Goal: Find specific page/section: Find specific page/section

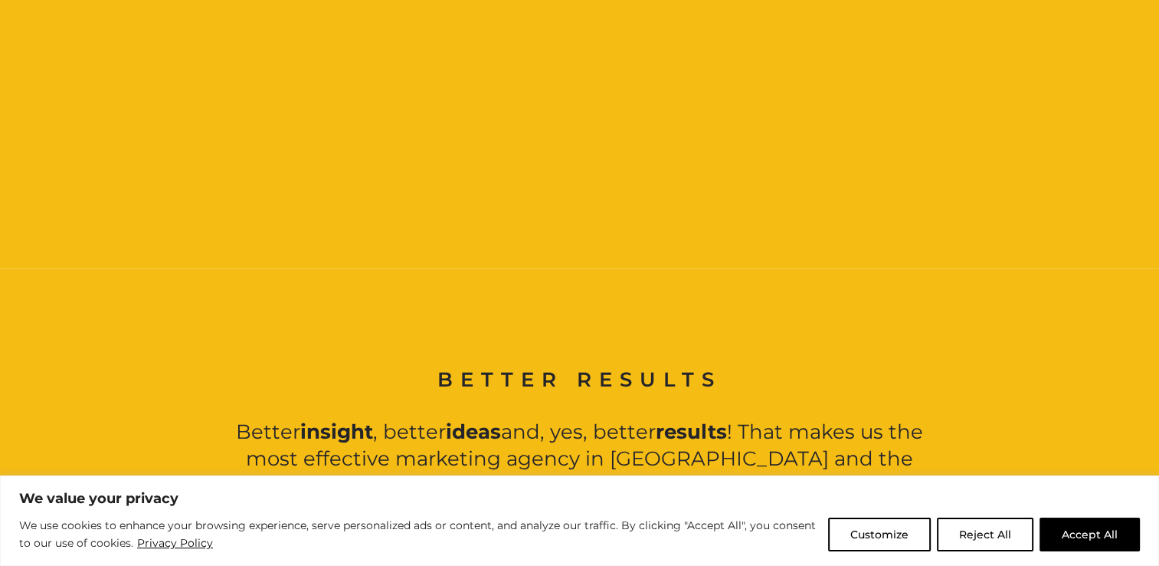
scroll to position [1057, 0]
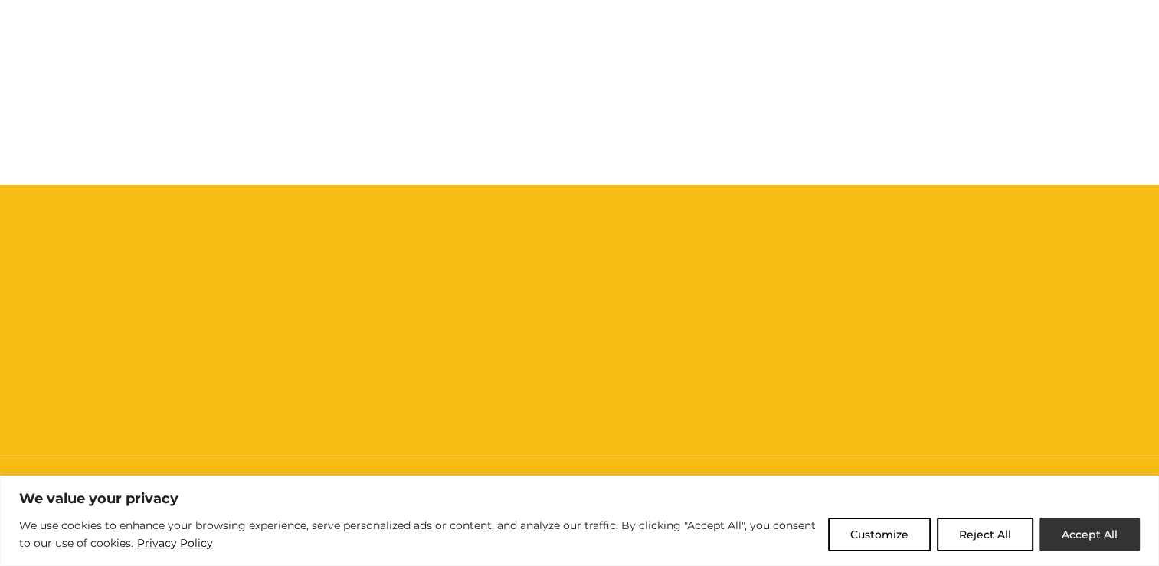
click at [1082, 524] on button "Accept All" at bounding box center [1090, 534] width 100 height 34
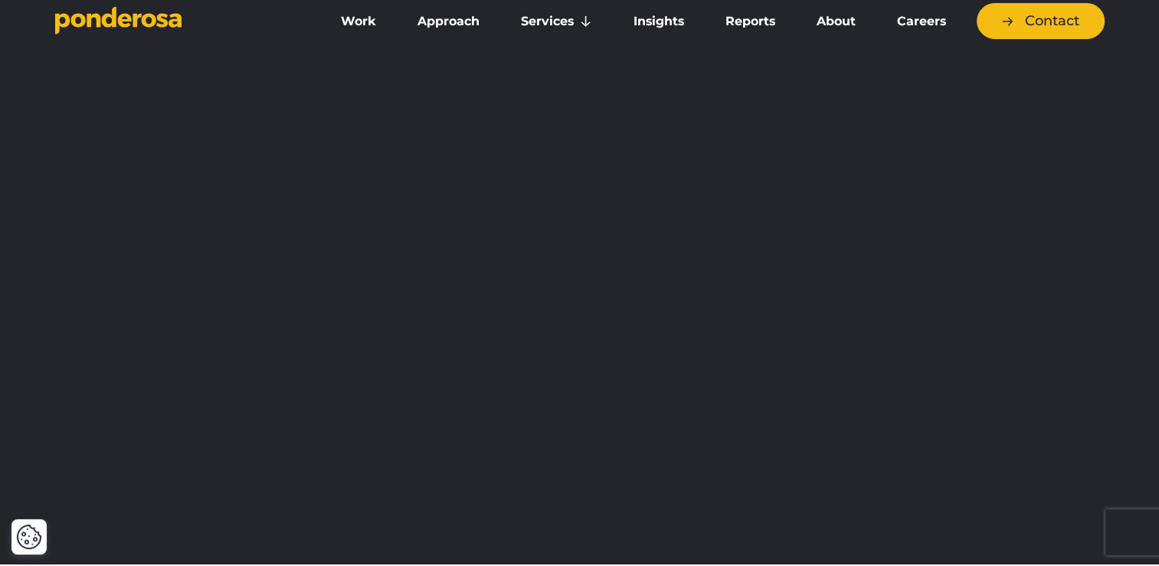
scroll to position [0, 0]
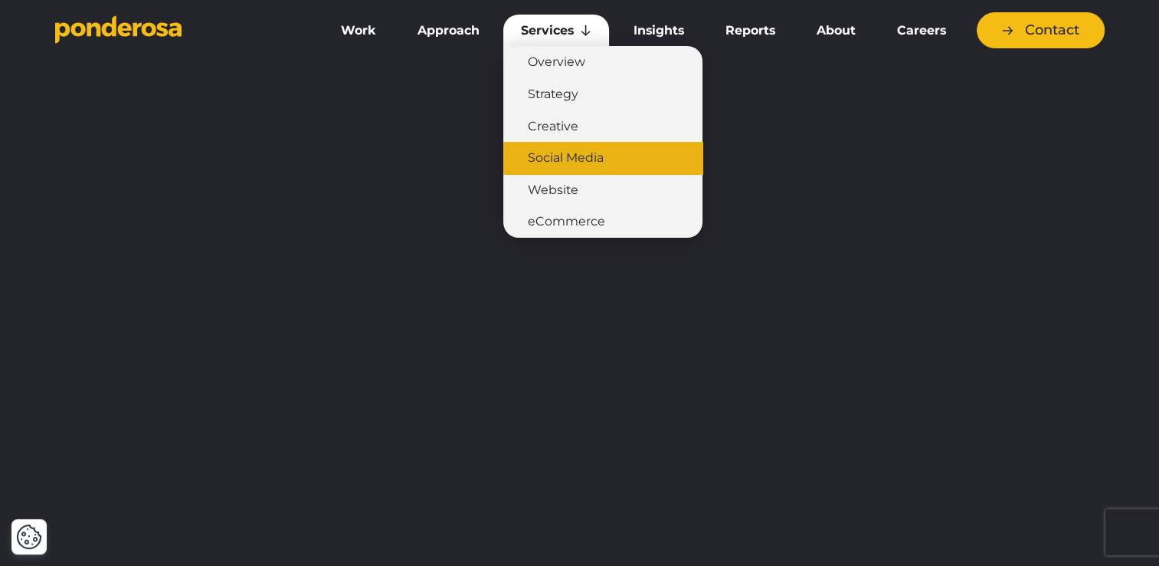
click at [579, 153] on link "Social Media" at bounding box center [602, 158] width 199 height 32
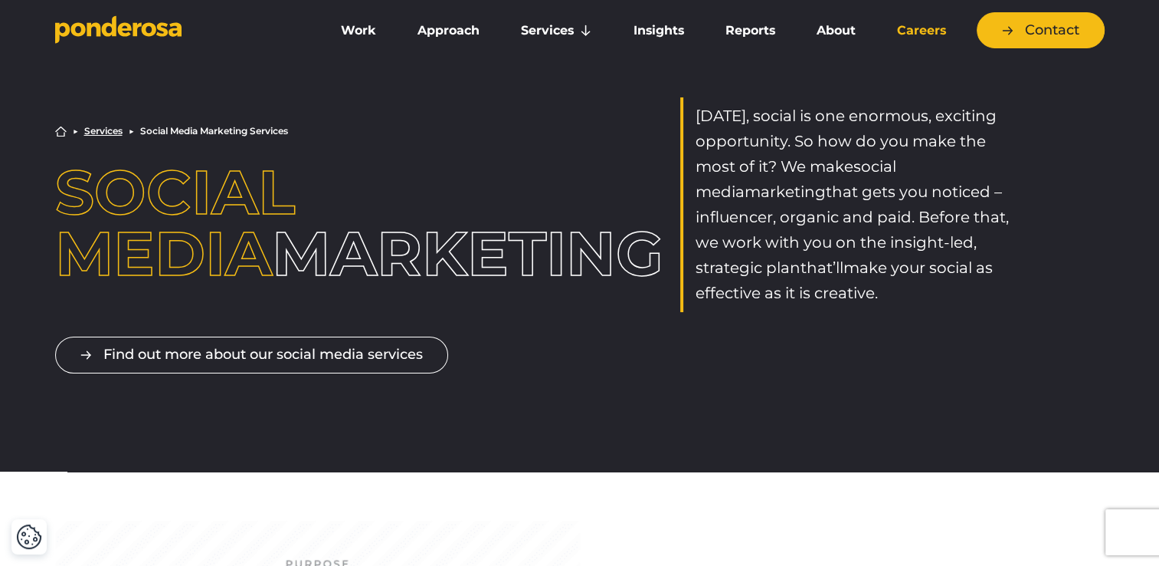
click at [935, 23] on link "Careers" at bounding box center [922, 31] width 84 height 32
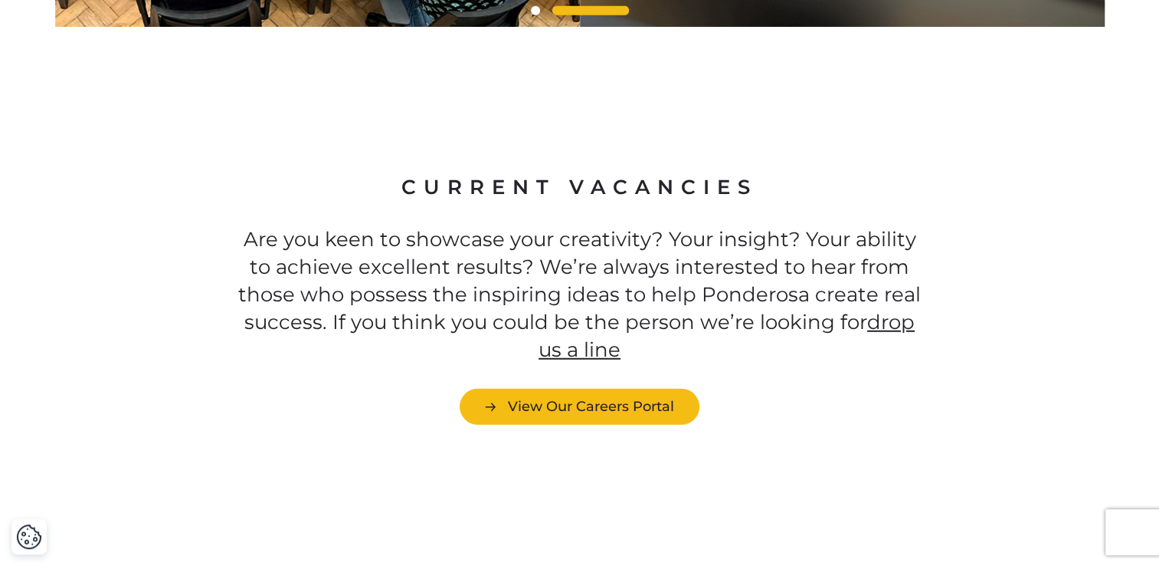
scroll to position [4220, 0]
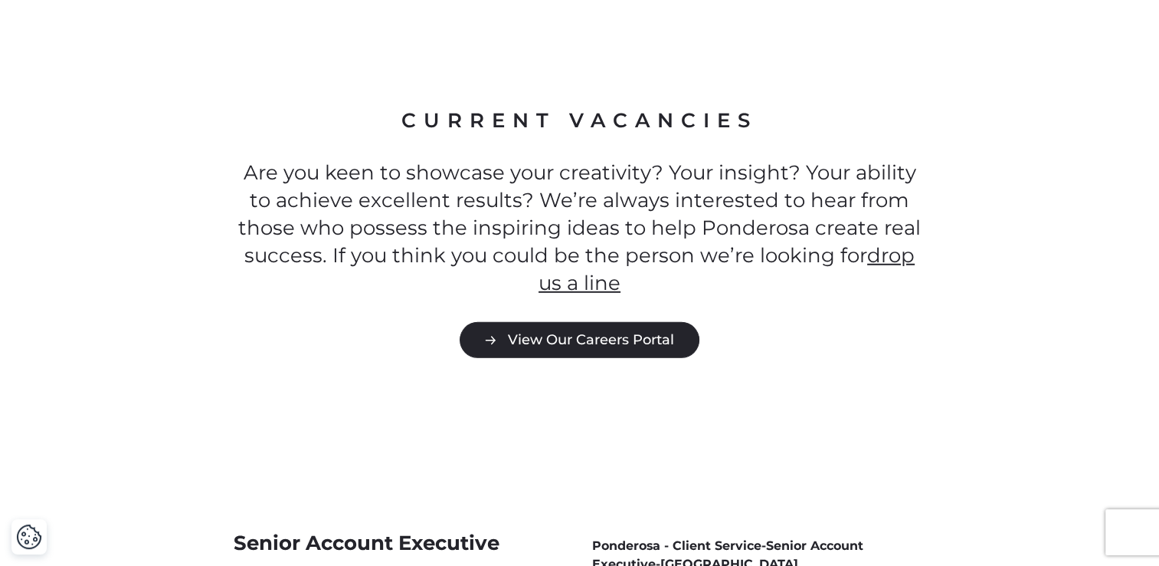
click at [622, 322] on link "View Our Careers Portal" at bounding box center [580, 340] width 240 height 36
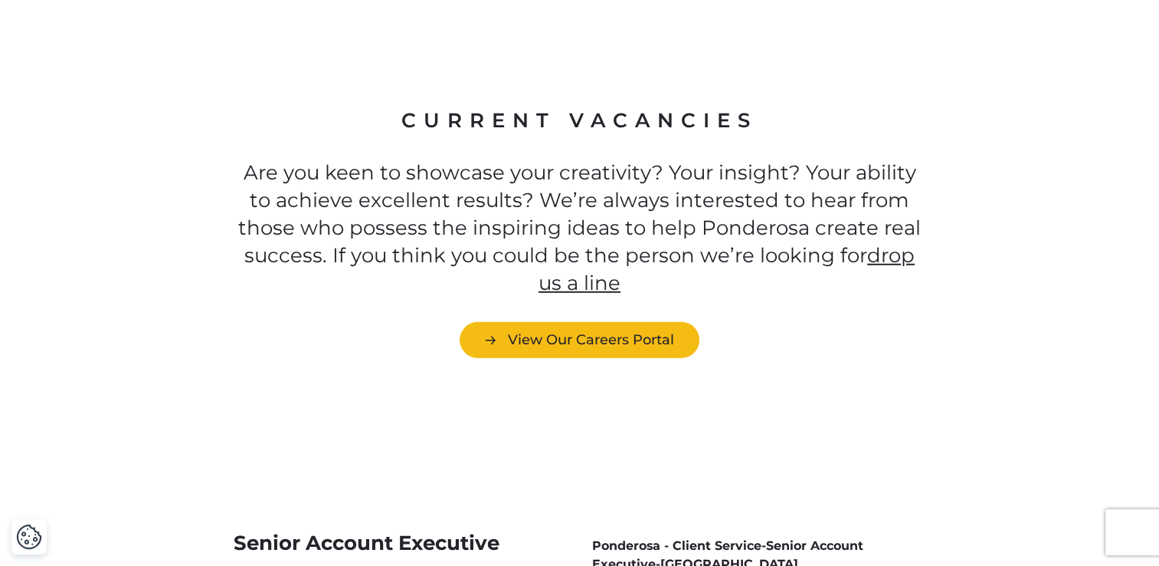
drag, startPoint x: 1158, startPoint y: 477, endPoint x: 1159, endPoint y: 458, distance: 18.4
click at [1159, 505] on div "Senior Account Executive Ponderosa - Client Service - Senior Account Executive …" at bounding box center [579, 542] width 1159 height 74
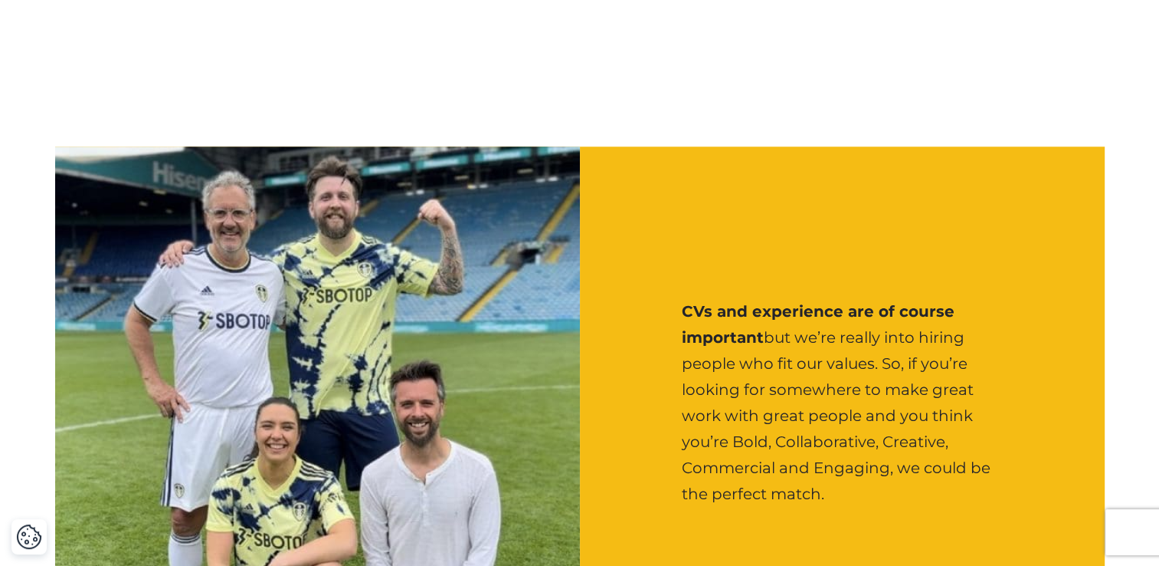
scroll to position [0, 0]
